Goal: Entertainment & Leisure: Consume media (video, audio)

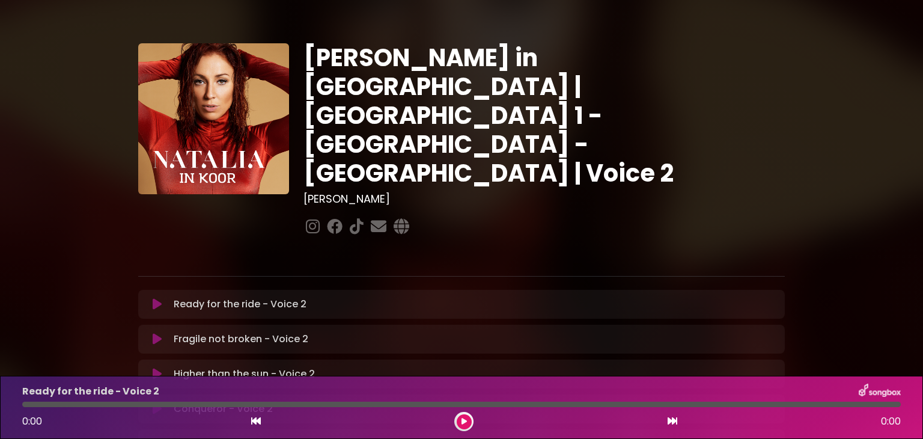
click at [376, 404] on div at bounding box center [461, 403] width 879 height 5
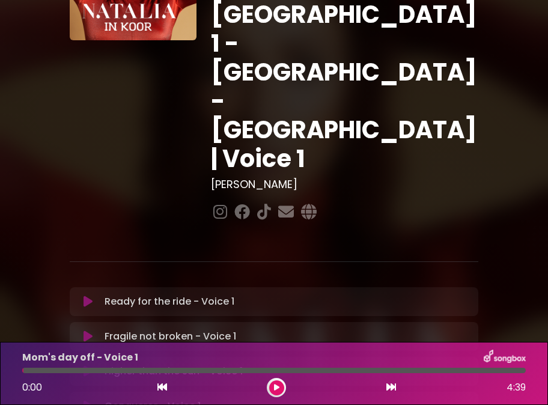
drag, startPoint x: 89, startPoint y: 234, endPoint x: 88, endPoint y: 255, distance: 21.7
click at [88, 400] on icon at bounding box center [88, 406] width 9 height 12
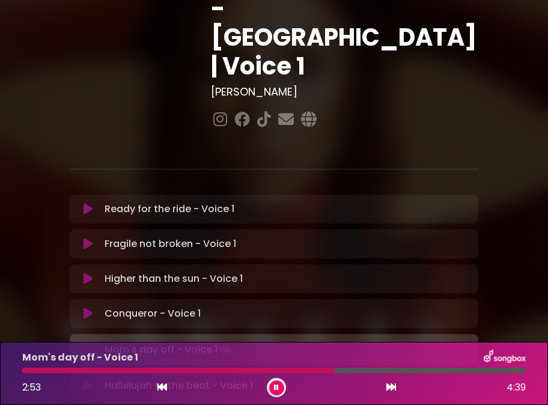
scroll to position [240, 0]
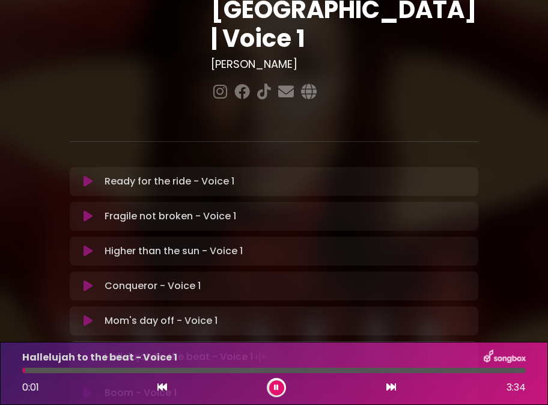
click at [85, 351] on icon at bounding box center [88, 357] width 8 height 12
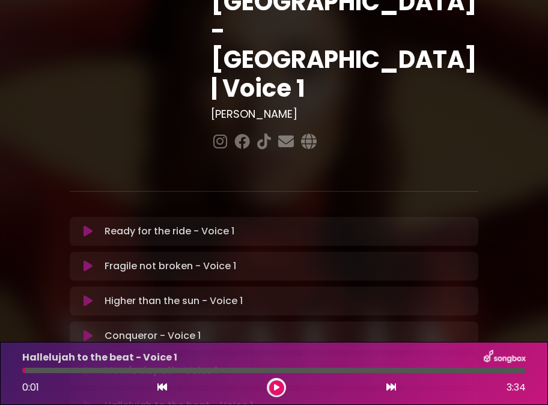
scroll to position [251, 0]
